Goal: Transaction & Acquisition: Subscribe to service/newsletter

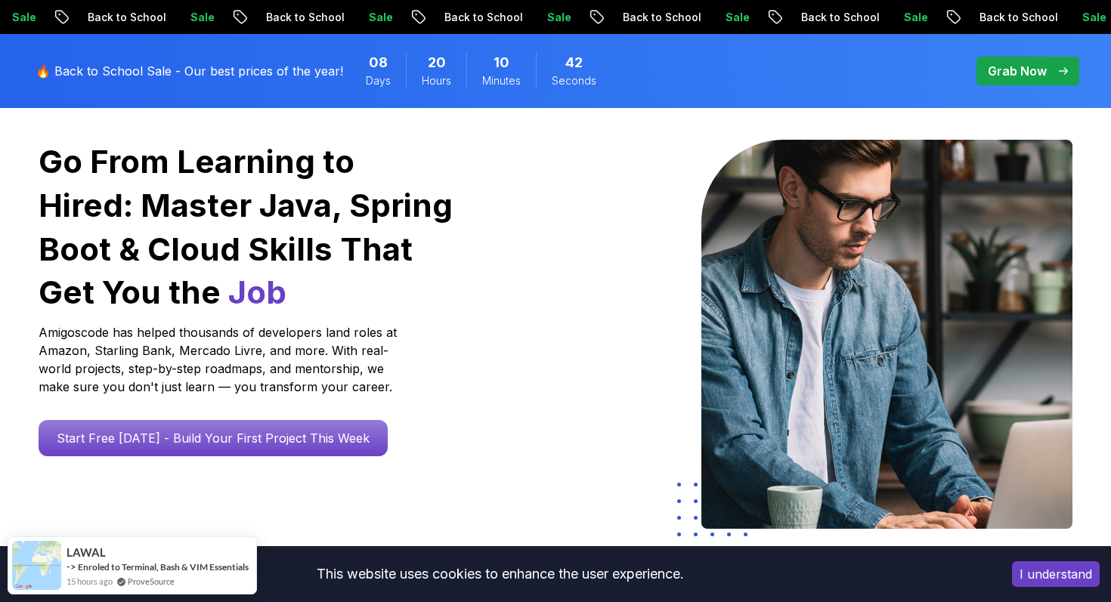
scroll to position [121, 0]
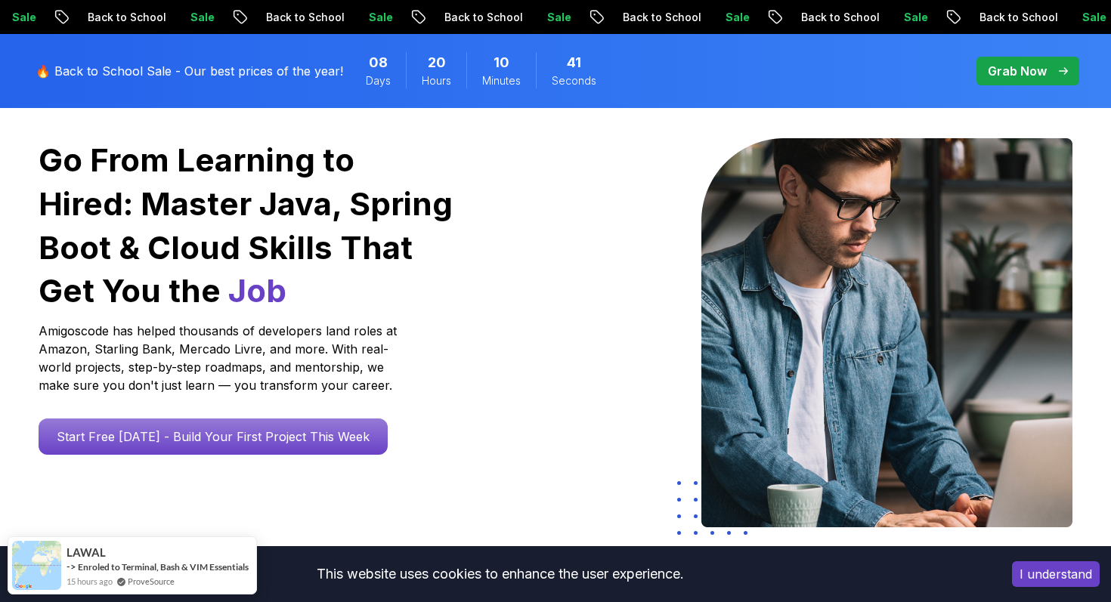
click at [1031, 576] on button "I understand" at bounding box center [1056, 574] width 88 height 26
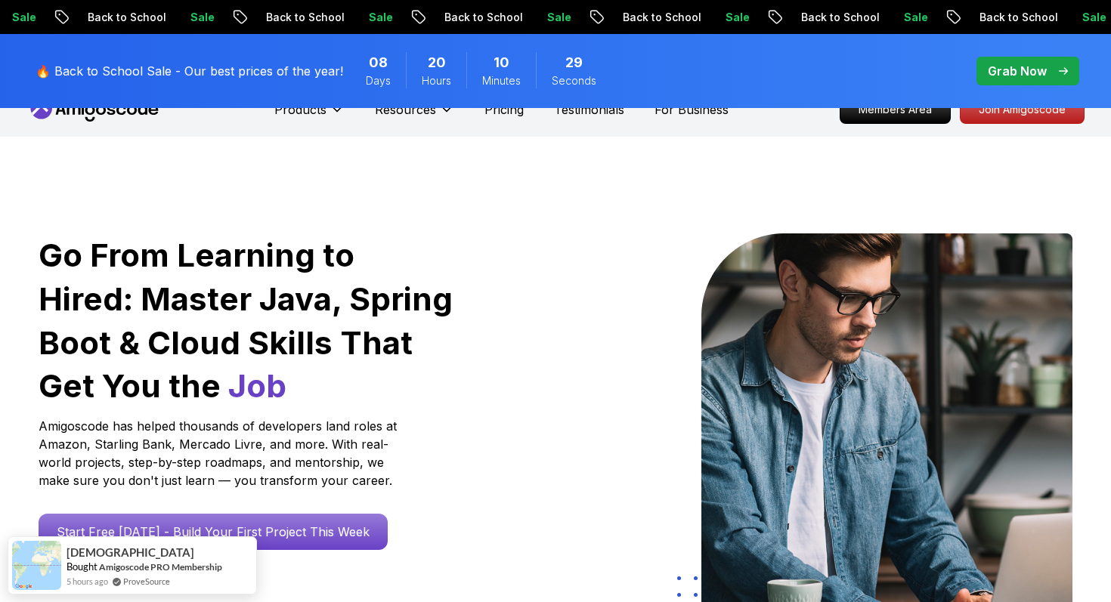
scroll to position [25, 0]
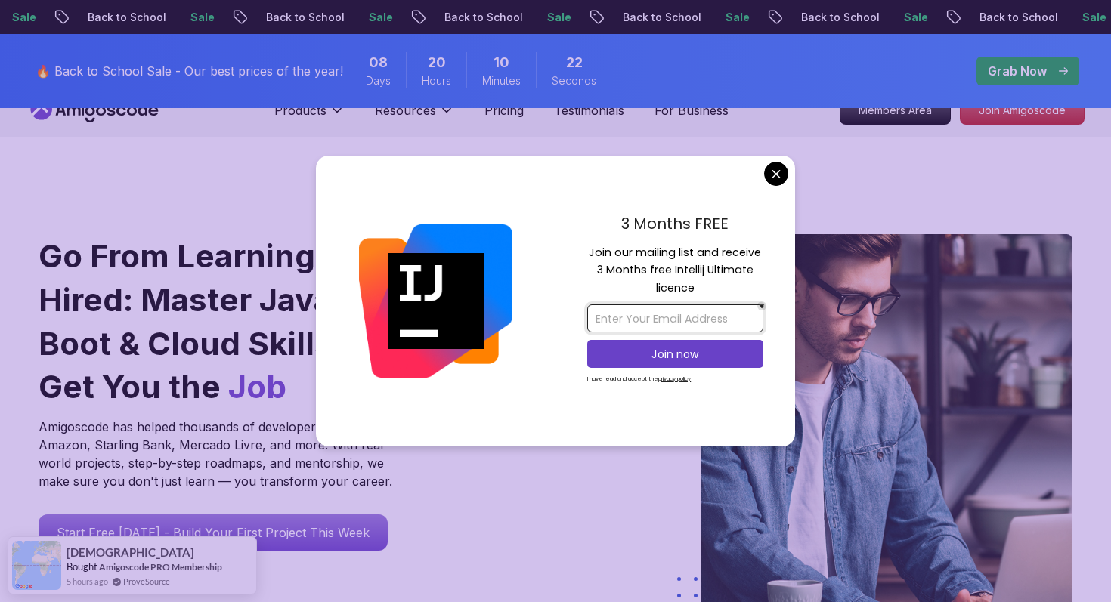
click at [628, 311] on input "email" at bounding box center [675, 318] width 176 height 28
type input "[EMAIL_ADDRESS][PERSON_NAME][DOMAIN_NAME]"
click at [626, 349] on p "Join now" at bounding box center [675, 354] width 143 height 15
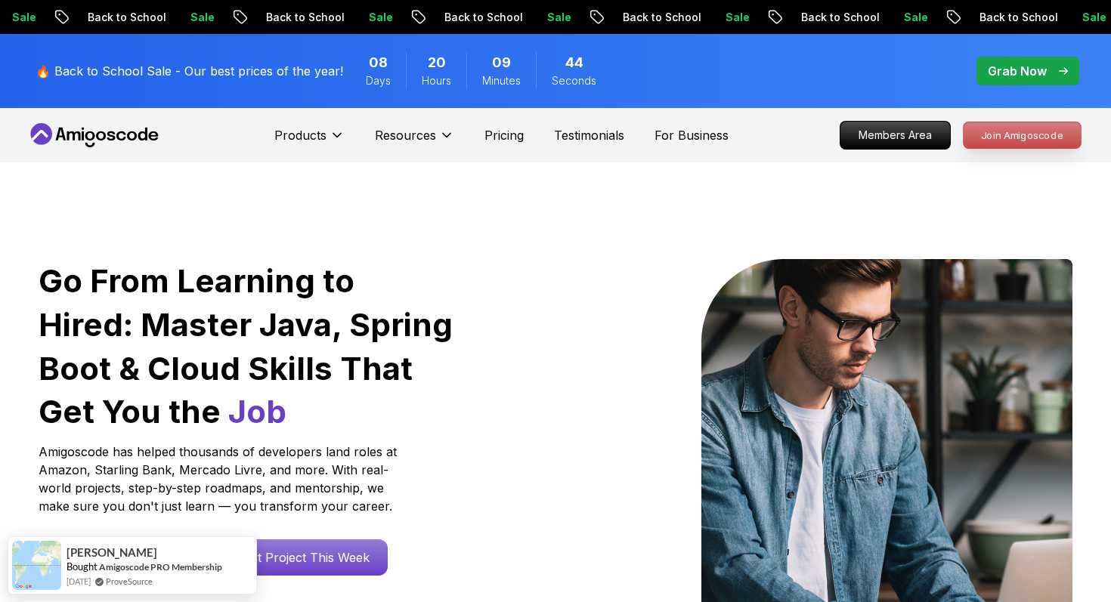
click at [1000, 141] on p "Join Amigoscode" at bounding box center [1021, 135] width 117 height 26
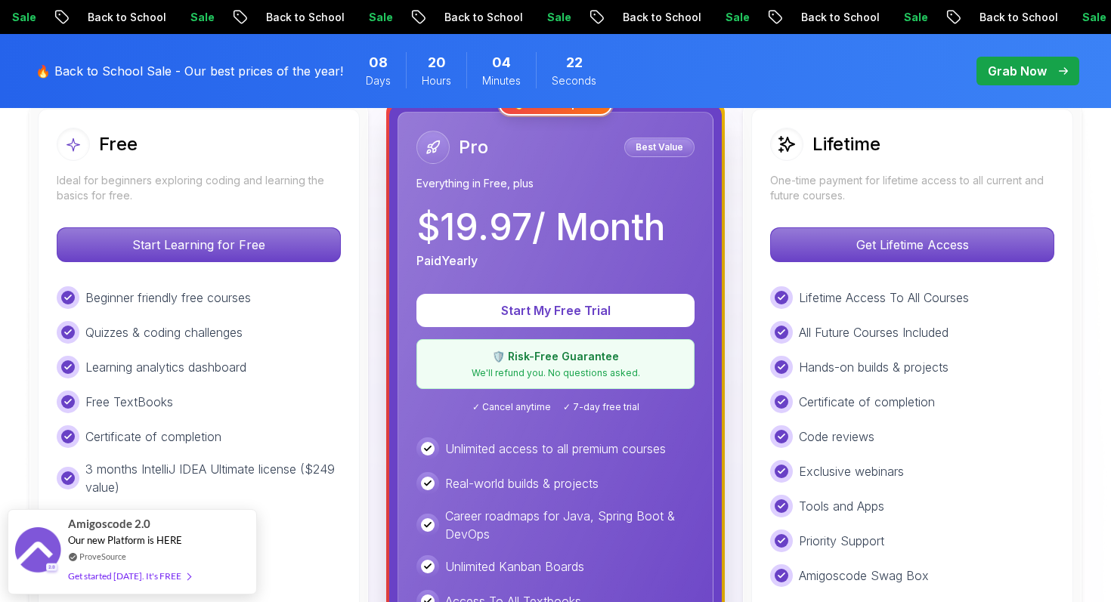
scroll to position [416, 0]
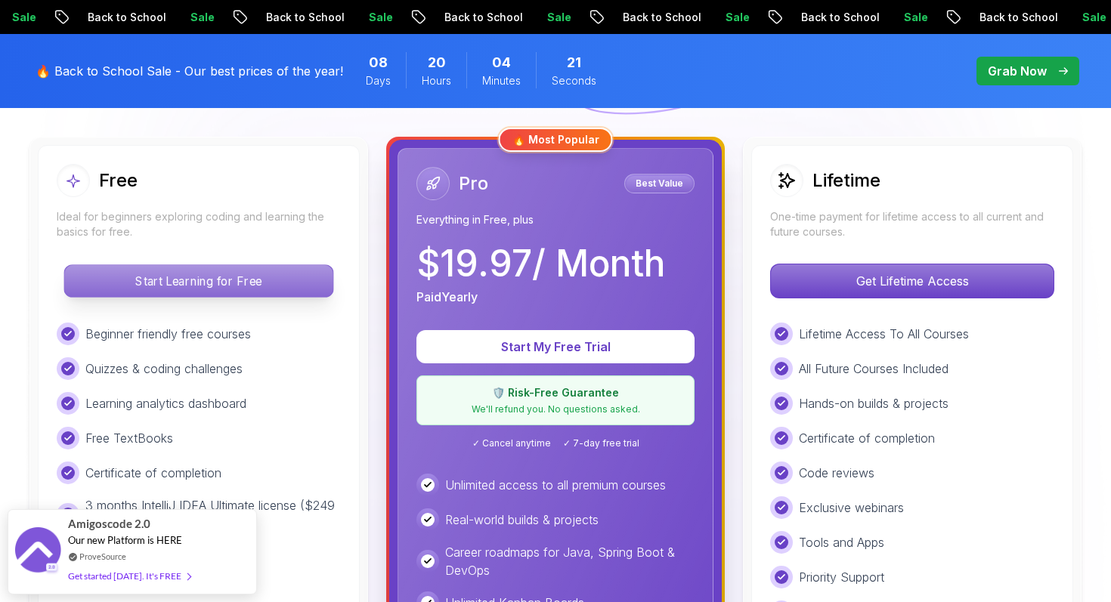
click at [182, 282] on p "Start Learning for Free" at bounding box center [198, 281] width 268 height 32
